Goal: Task Accomplishment & Management: Use online tool/utility

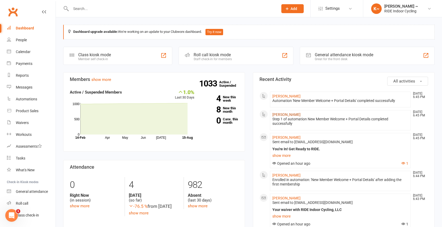
click at [296, 114] on link "[PERSON_NAME]" at bounding box center [286, 115] width 28 height 4
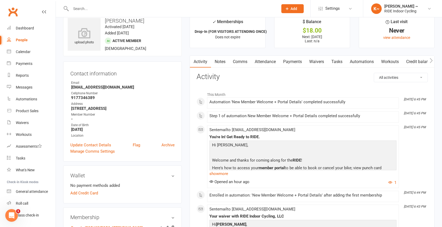
scroll to position [7, 0]
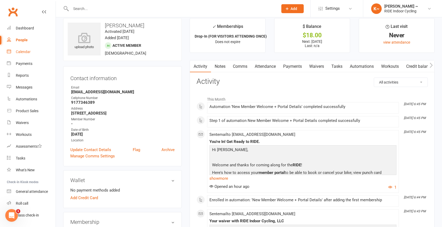
click at [26, 50] on div "Calendar" at bounding box center [23, 52] width 15 height 4
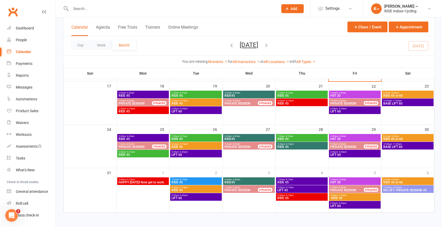
scroll to position [161, 0]
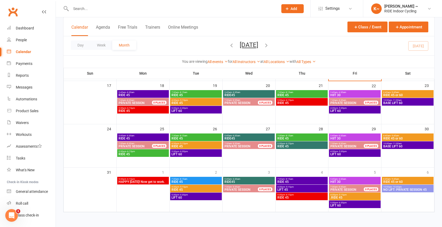
click at [407, 188] on span "10:00am - 10:45am" at bounding box center [407, 187] width 49 height 2
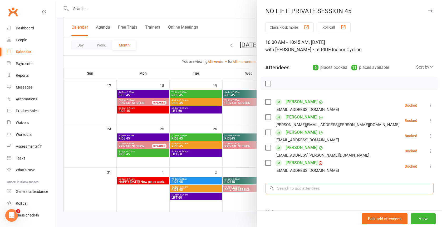
click at [308, 185] on input "search" at bounding box center [349, 188] width 168 height 11
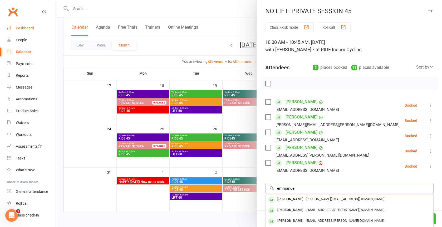
type input "emmanue"
click at [27, 29] on div "Dashboard" at bounding box center [25, 28] width 18 height 4
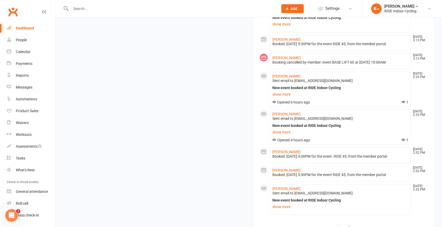
scroll to position [417, 0]
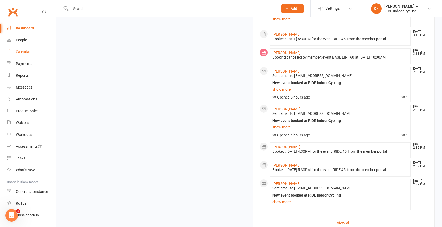
click at [25, 53] on div "Calendar" at bounding box center [23, 52] width 15 height 4
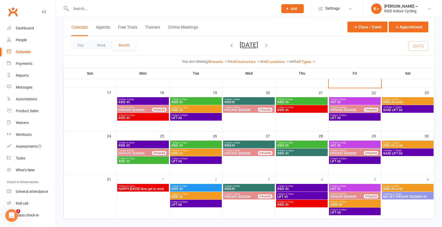
scroll to position [161, 0]
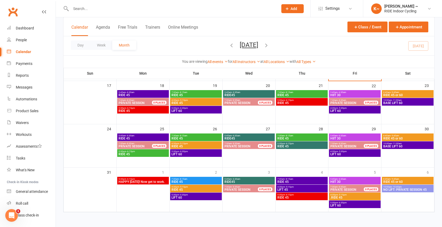
click at [401, 187] on span "- 10:45am" at bounding box center [397, 187] width 10 height 2
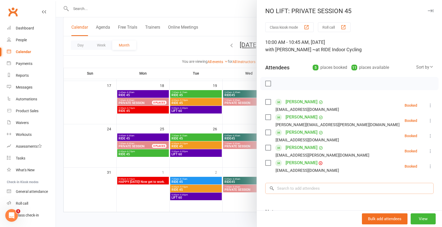
click at [315, 189] on input "search" at bounding box center [349, 188] width 168 height 11
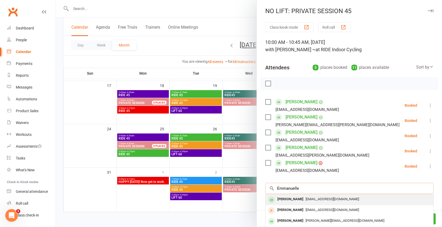
type input "Emmanuelle"
click at [327, 197] on span "[EMAIL_ADDRESS][DOMAIN_NAME]" at bounding box center [331, 199] width 53 height 4
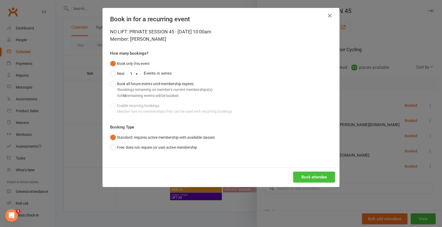
click at [304, 176] on button "Book attendee" at bounding box center [314, 177] width 42 height 11
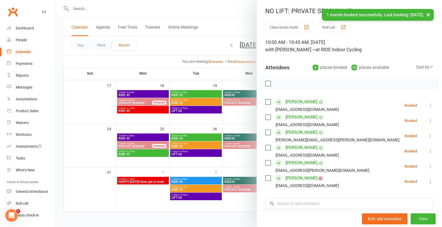
click at [310, 179] on link "[PERSON_NAME]" at bounding box center [301, 178] width 32 height 8
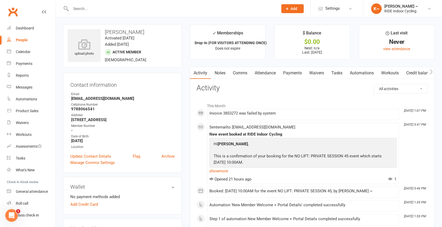
click at [295, 72] on link "Payments" at bounding box center [292, 73] width 26 height 12
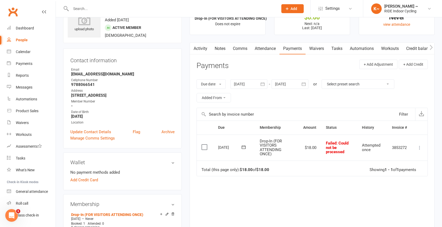
scroll to position [26, 0]
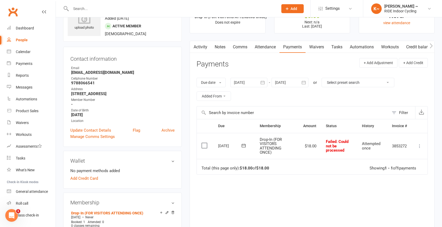
click at [419, 147] on icon at bounding box center [419, 146] width 5 height 5
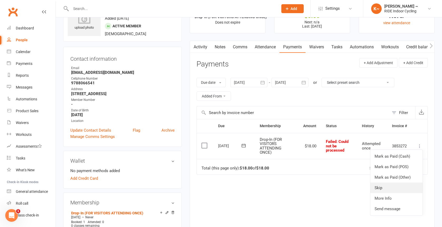
click at [387, 189] on link "Skip" at bounding box center [396, 188] width 52 height 11
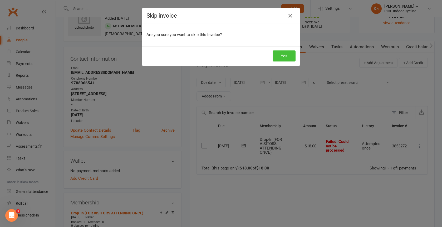
click at [286, 57] on button "Yes" at bounding box center [283, 56] width 23 height 11
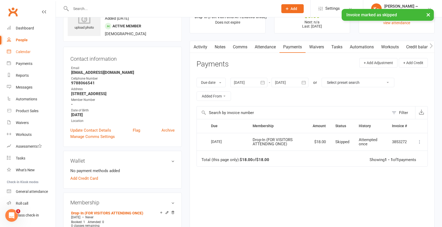
click at [26, 51] on div "Calendar" at bounding box center [23, 52] width 15 height 4
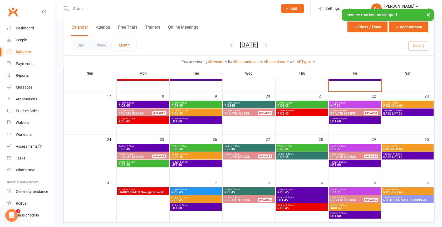
scroll to position [154, 0]
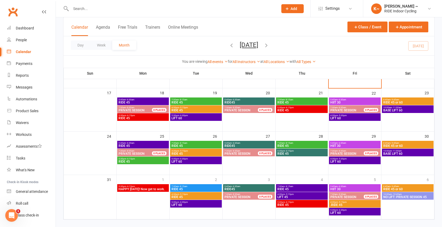
click at [411, 197] on span "NO LIFT: PRIVATE SESSION 45" at bounding box center [407, 197] width 49 height 3
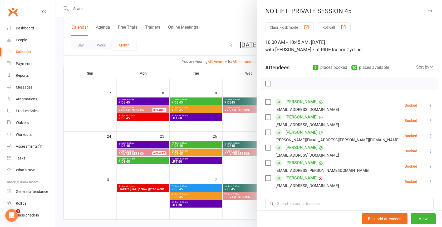
click at [32, 17] on div "Clubworx" at bounding box center [28, 14] width 56 height 19
